Goal: Find specific page/section: Find specific page/section

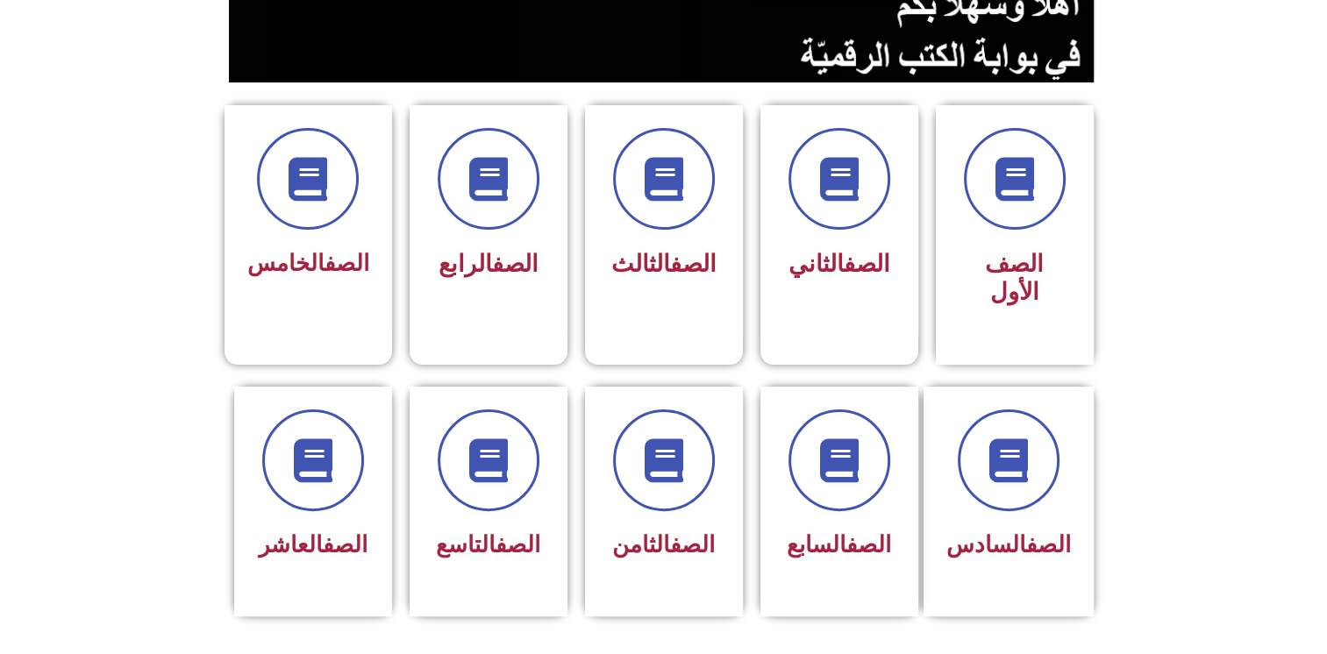
scroll to position [394, 0]
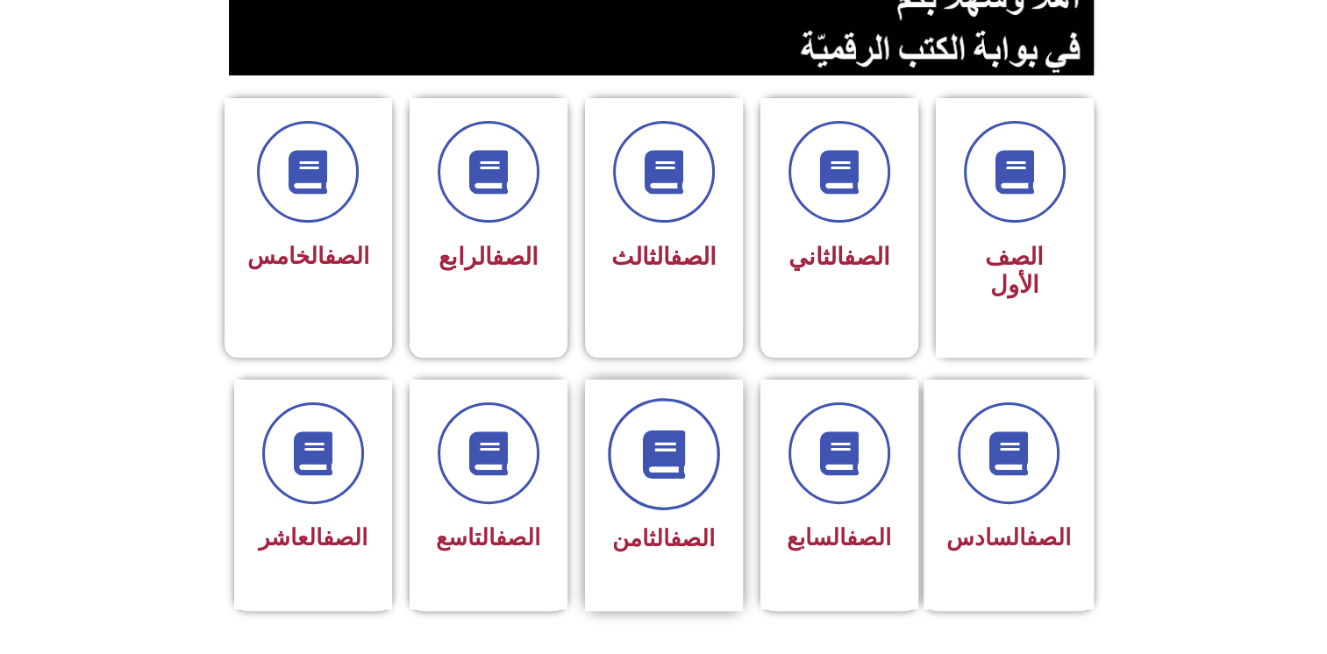
click at [676, 454] on span at bounding box center [664, 454] width 112 height 112
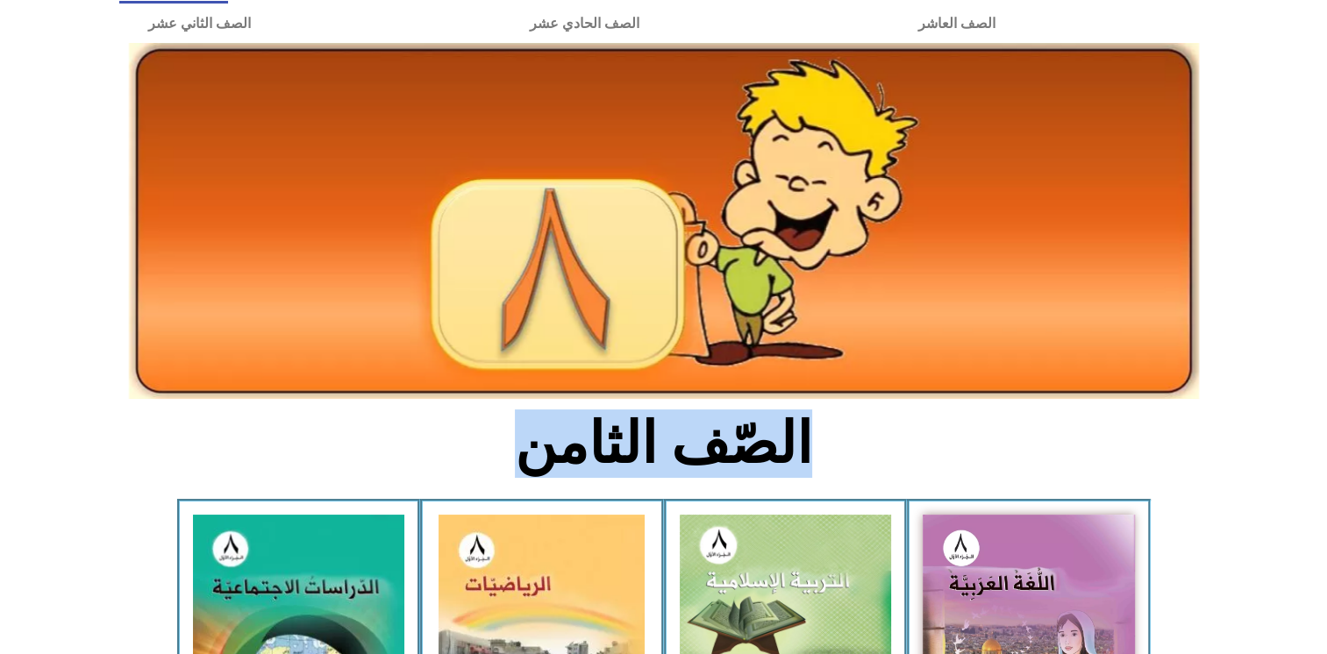
scroll to position [618, 0]
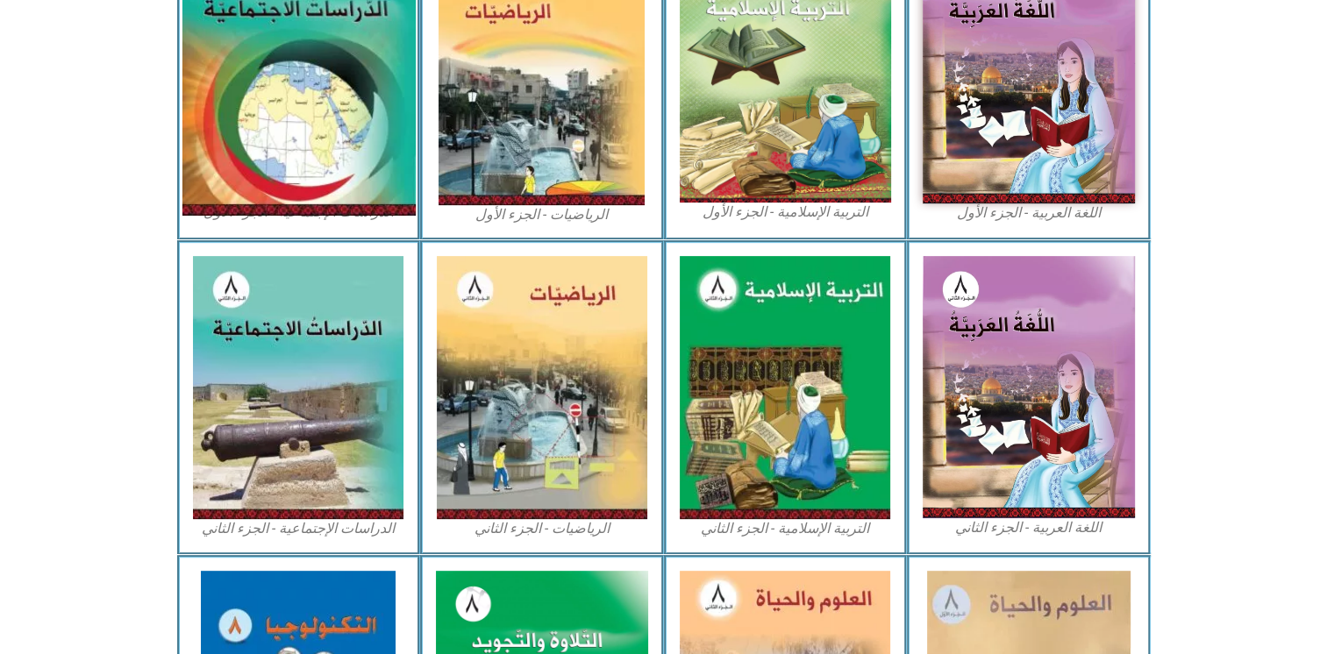
click at [325, 69] on img at bounding box center [298, 72] width 233 height 287
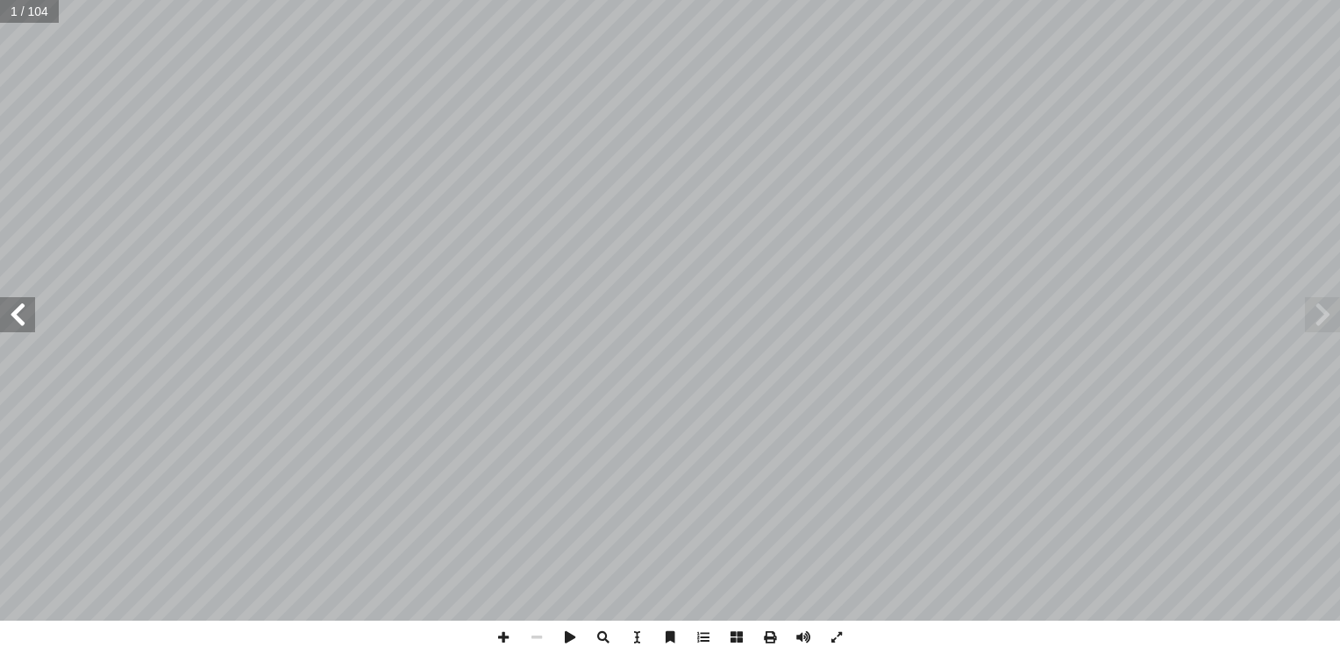
click at [6, 317] on span at bounding box center [17, 314] width 35 height 35
click at [25, 314] on span at bounding box center [17, 314] width 35 height 35
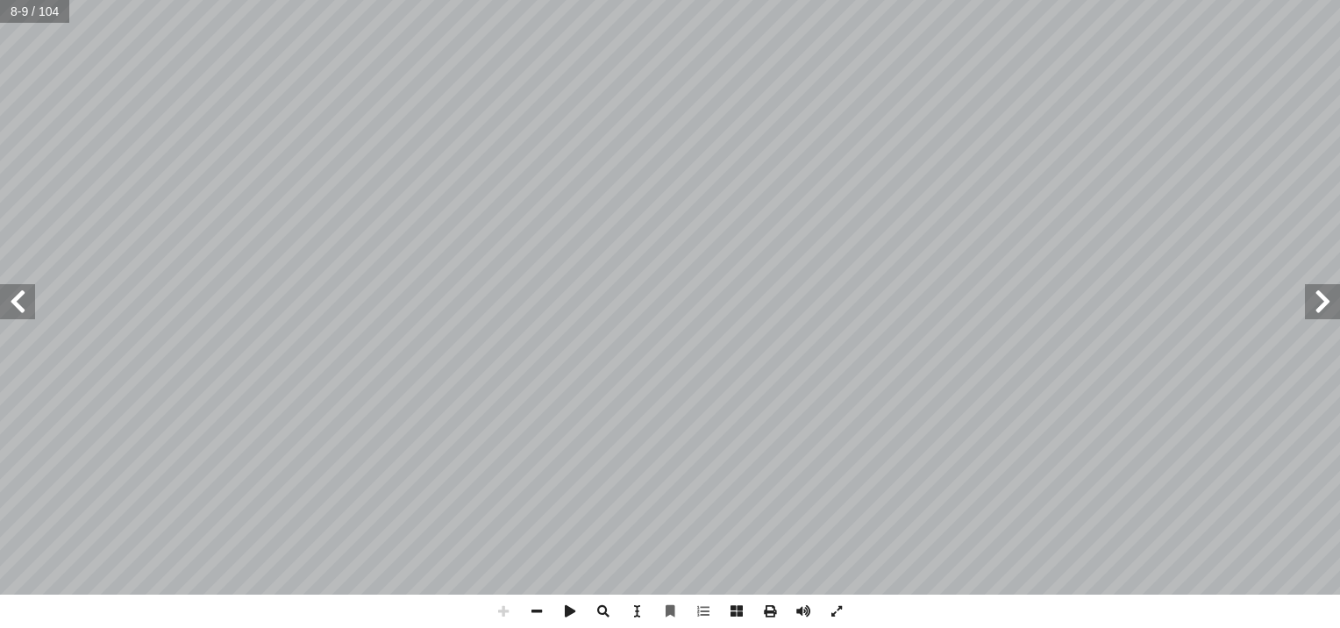
click at [0, 68] on html "الصفحة الرئيسية الصف الأول الصف الثاني الصف الثالث الصف الرابع الصف الخامس الصف…" at bounding box center [670, 80] width 1340 height 160
